Goal: Check status: Check status

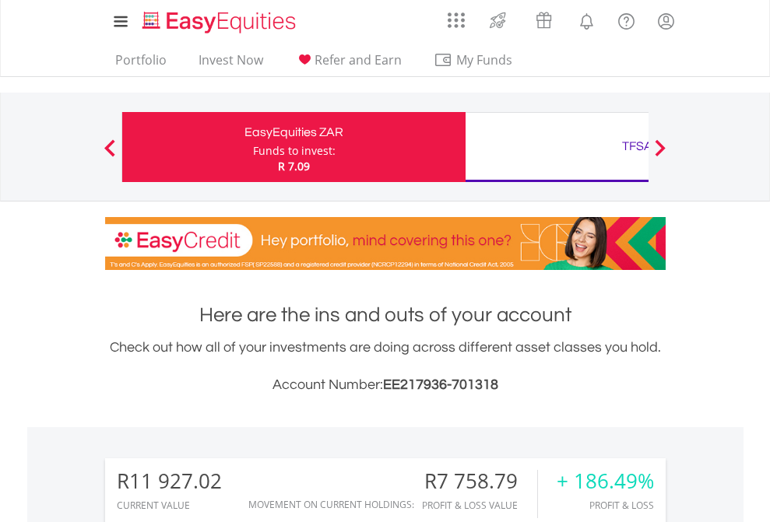
click at [253, 147] on div "Funds to invest:" at bounding box center [294, 151] width 82 height 16
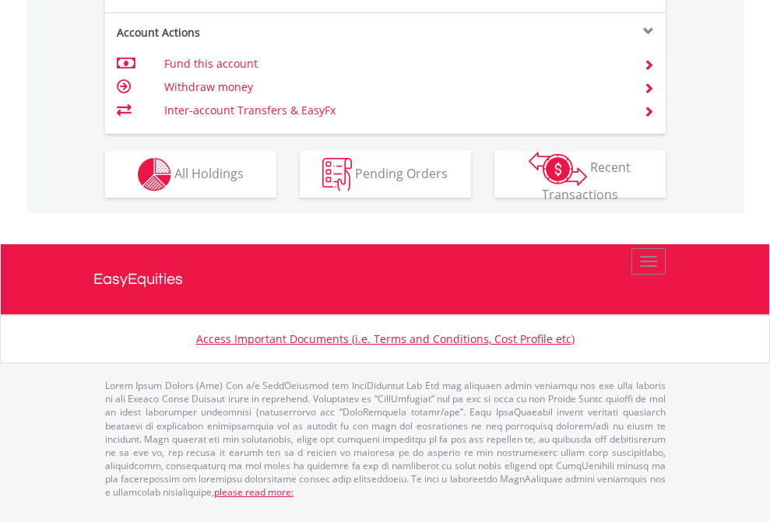
scroll to position [1585, 0]
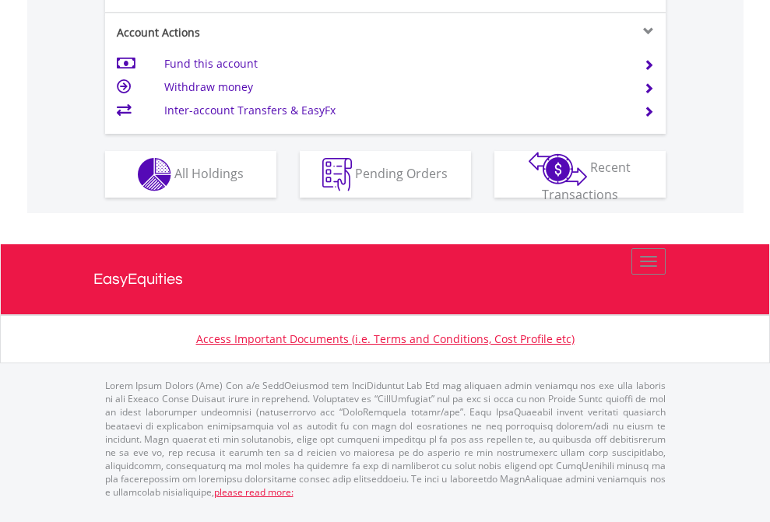
scroll to position [1523, 0]
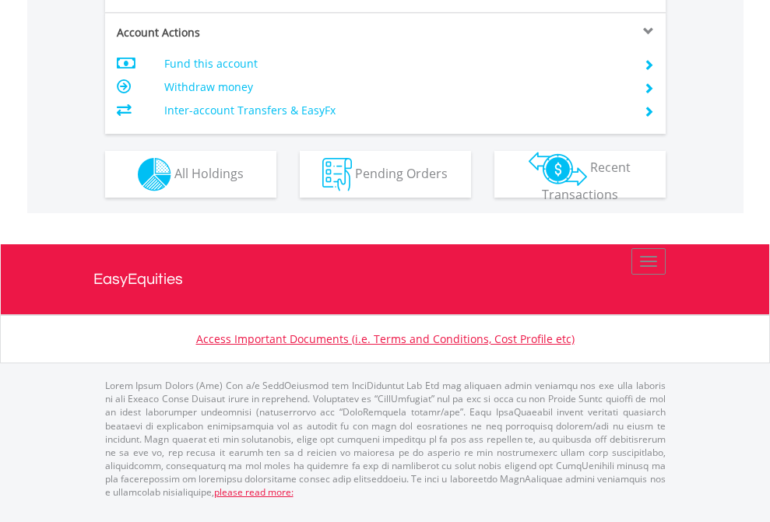
scroll to position [1461, 0]
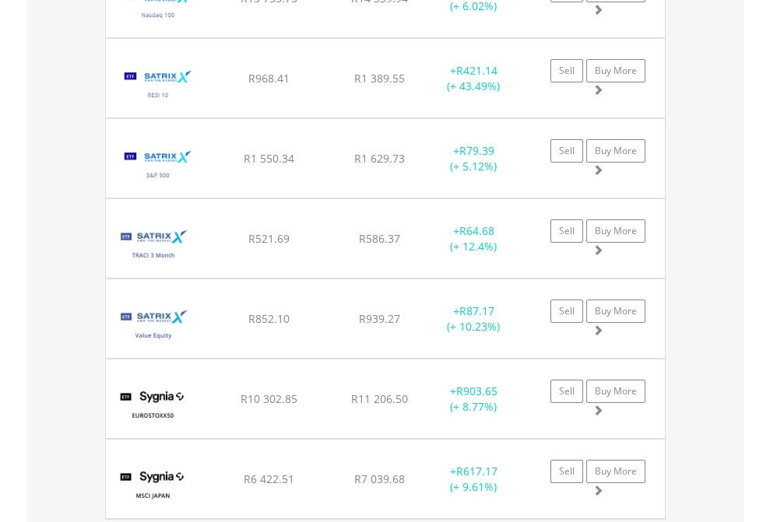
scroll to position [149, 244]
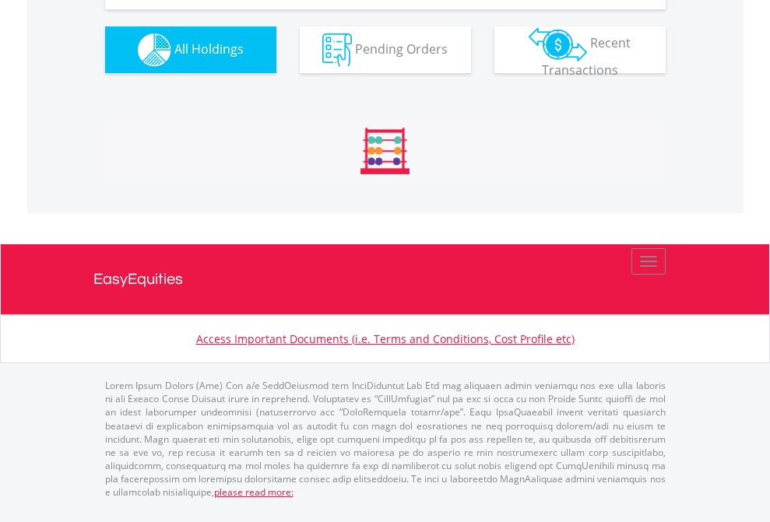
scroll to position [149, 244]
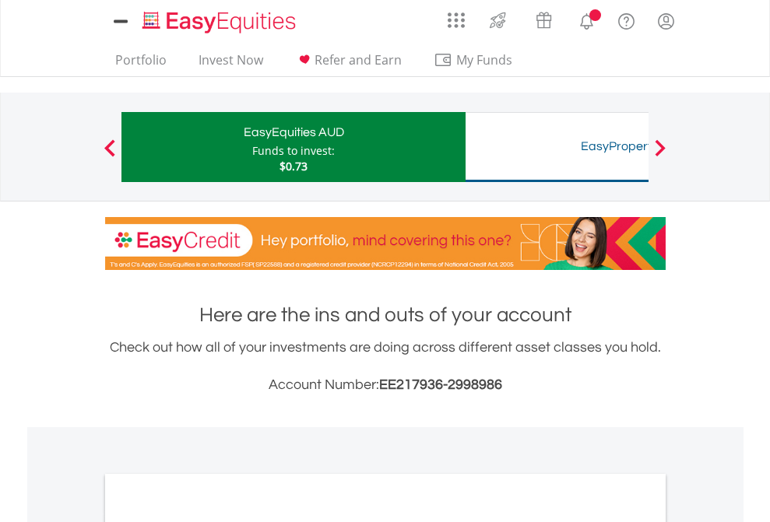
scroll to position [935, 0]
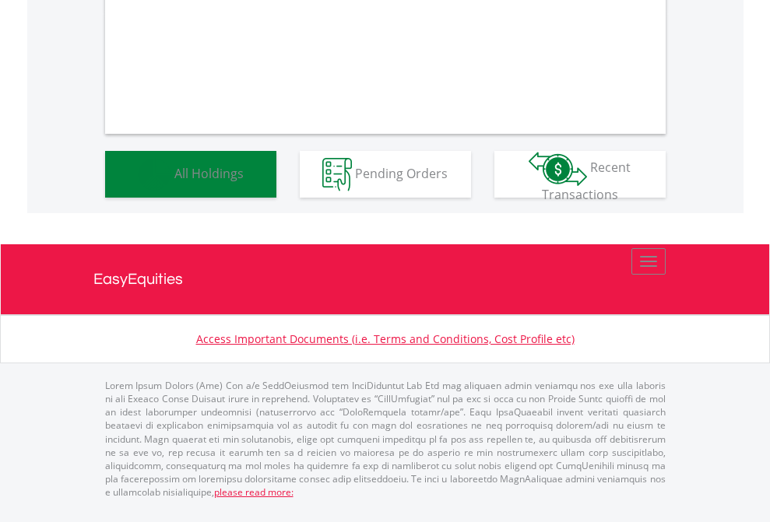
click at [174, 181] on span "All Holdings" at bounding box center [208, 172] width 69 height 17
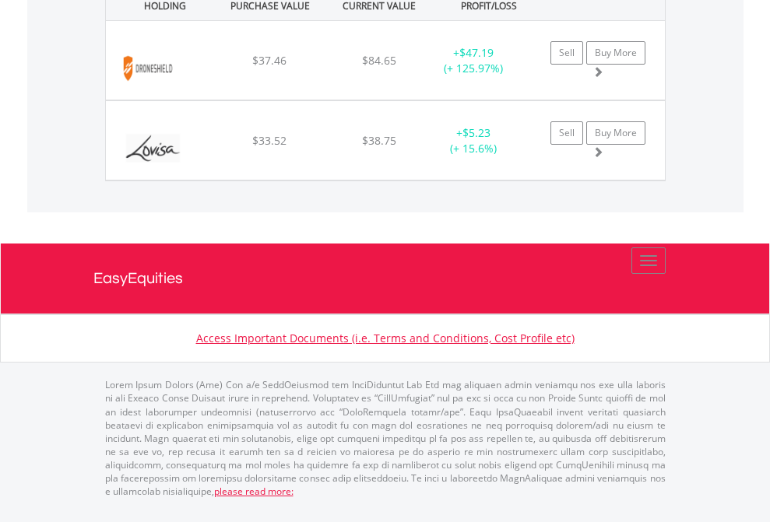
scroll to position [149, 244]
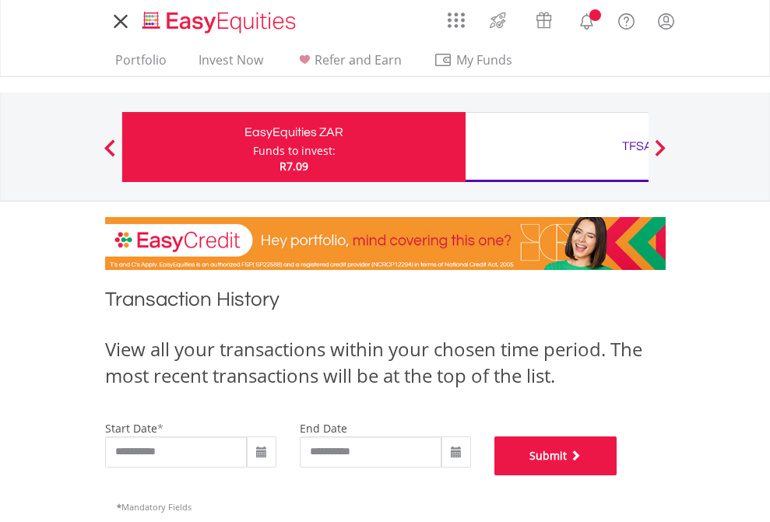
click at [617, 476] on button "Submit" at bounding box center [555, 456] width 123 height 39
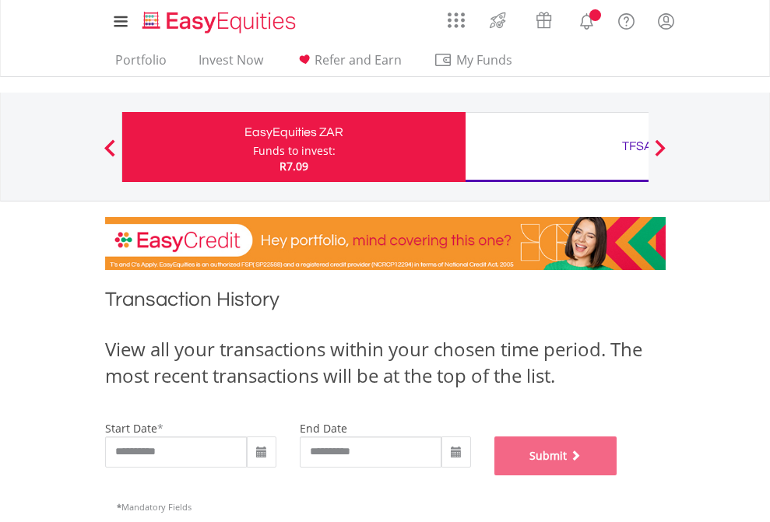
scroll to position [631, 0]
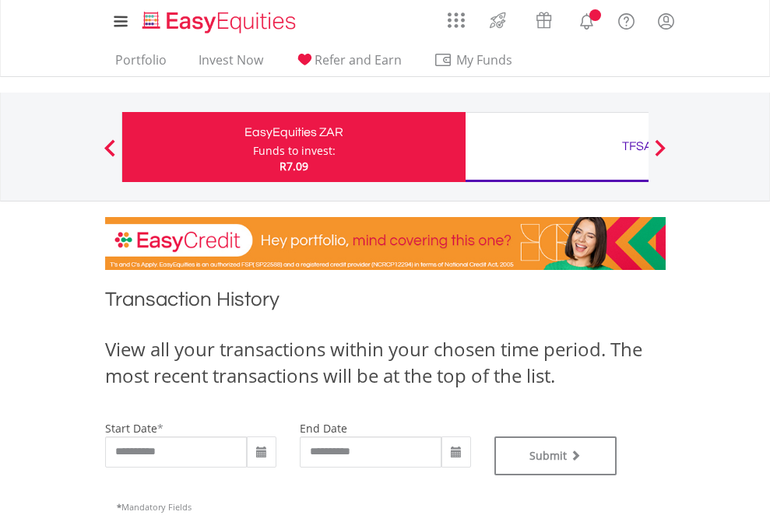
click at [556, 147] on div "TFSA" at bounding box center [637, 146] width 325 height 22
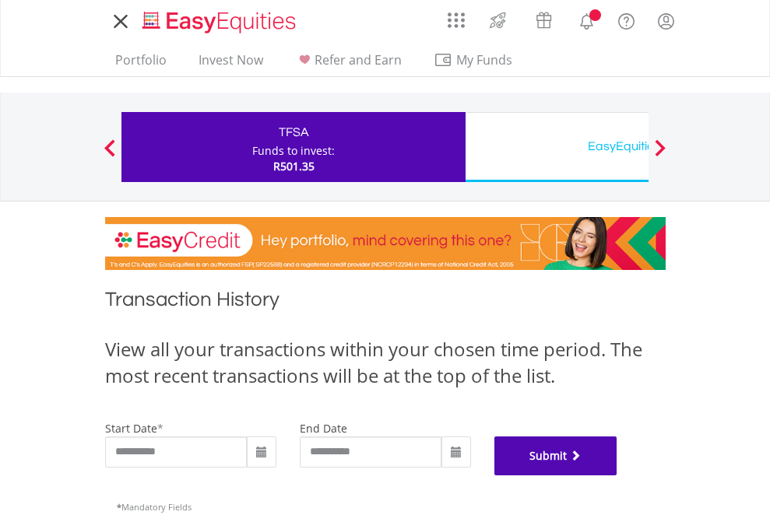
click at [617, 476] on button "Submit" at bounding box center [555, 456] width 123 height 39
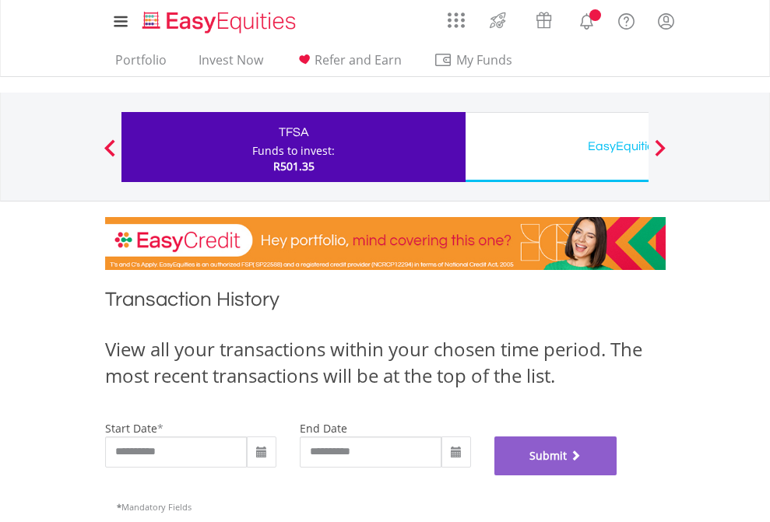
scroll to position [631, 0]
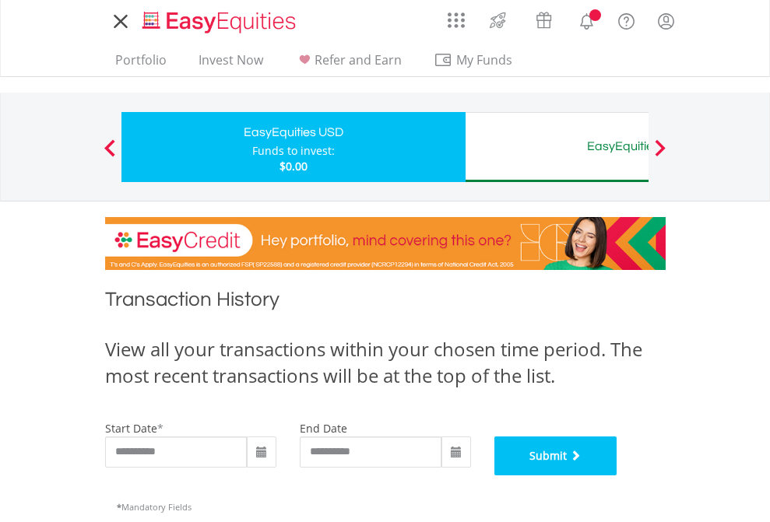
click at [617, 476] on button "Submit" at bounding box center [555, 456] width 123 height 39
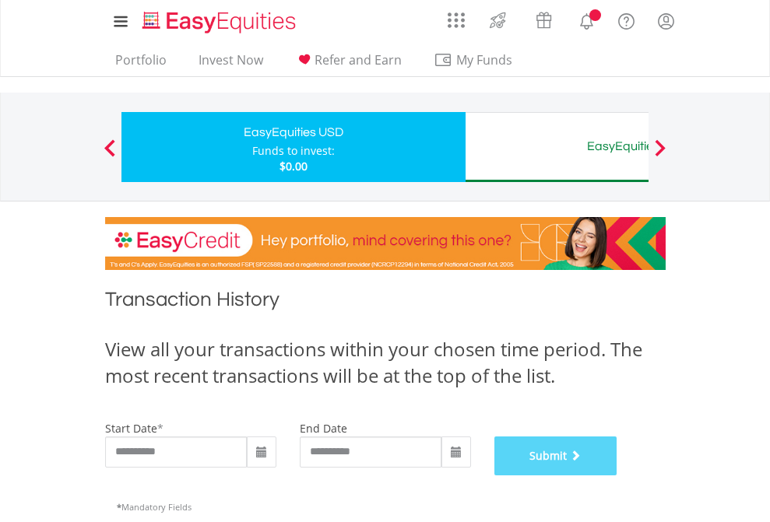
scroll to position [631, 0]
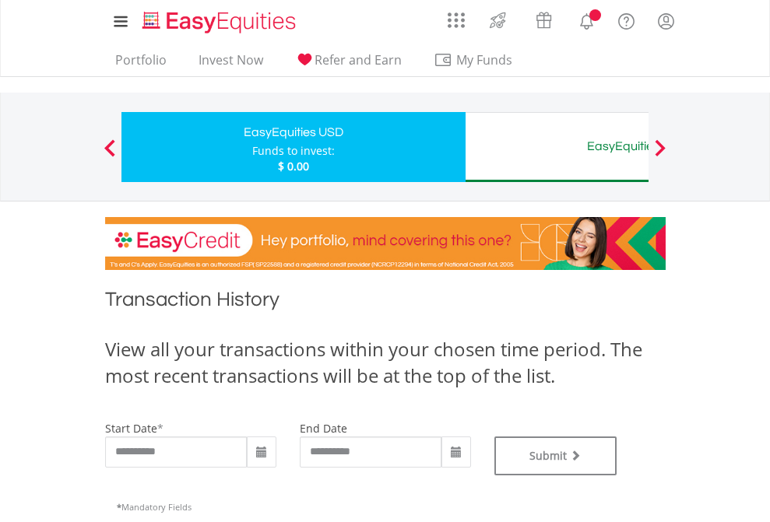
click at [556, 147] on div "EasyEquities AUD" at bounding box center [637, 146] width 325 height 22
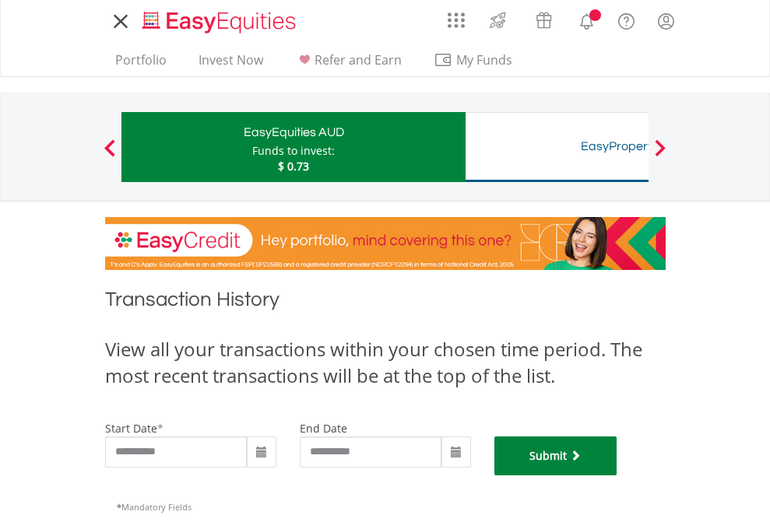
click at [617, 476] on button "Submit" at bounding box center [555, 456] width 123 height 39
